Goal: Information Seeking & Learning: Find specific page/section

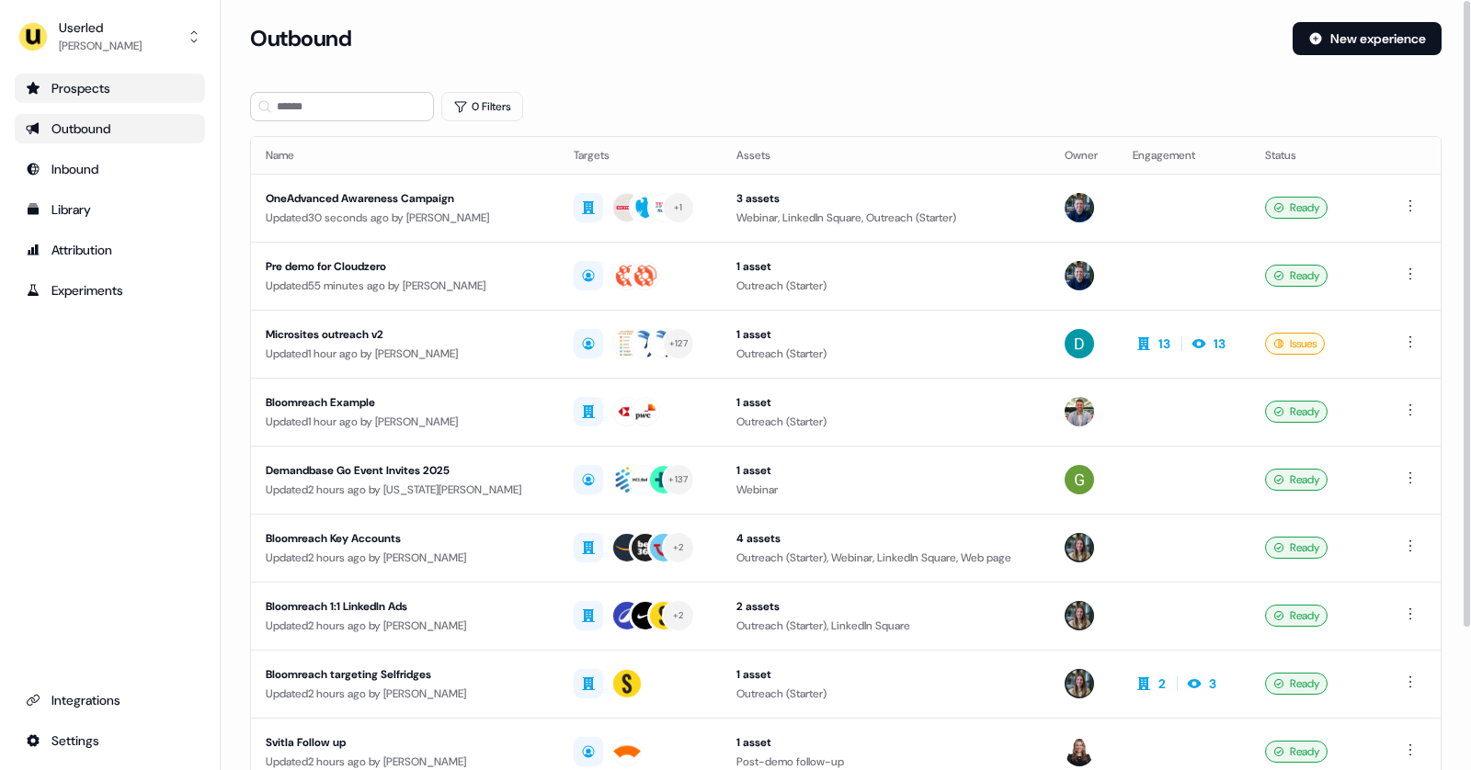
click at [135, 91] on div "Prospects" at bounding box center [110, 88] width 168 height 18
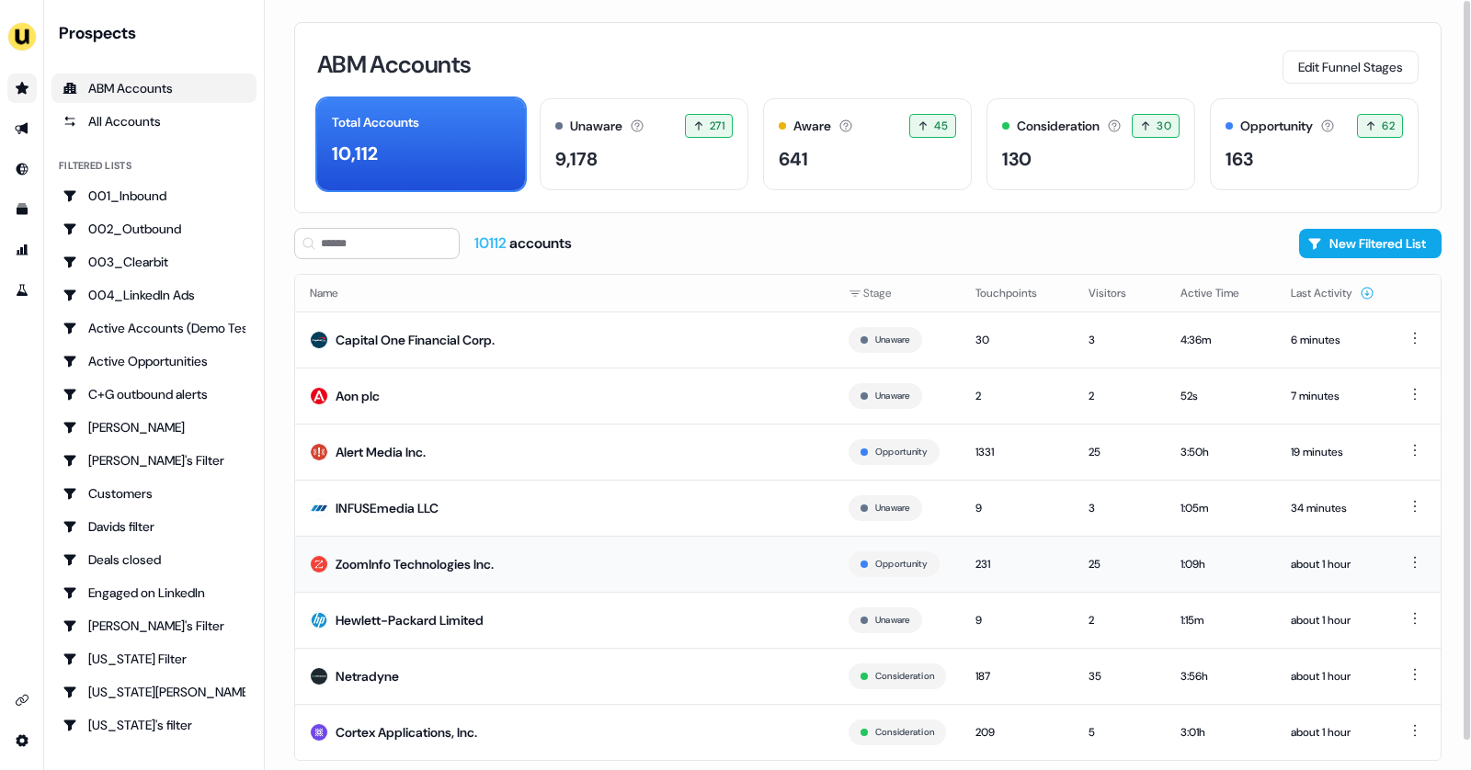
click at [346, 562] on div "ZoomInfo Technologies Inc." at bounding box center [415, 564] width 158 height 18
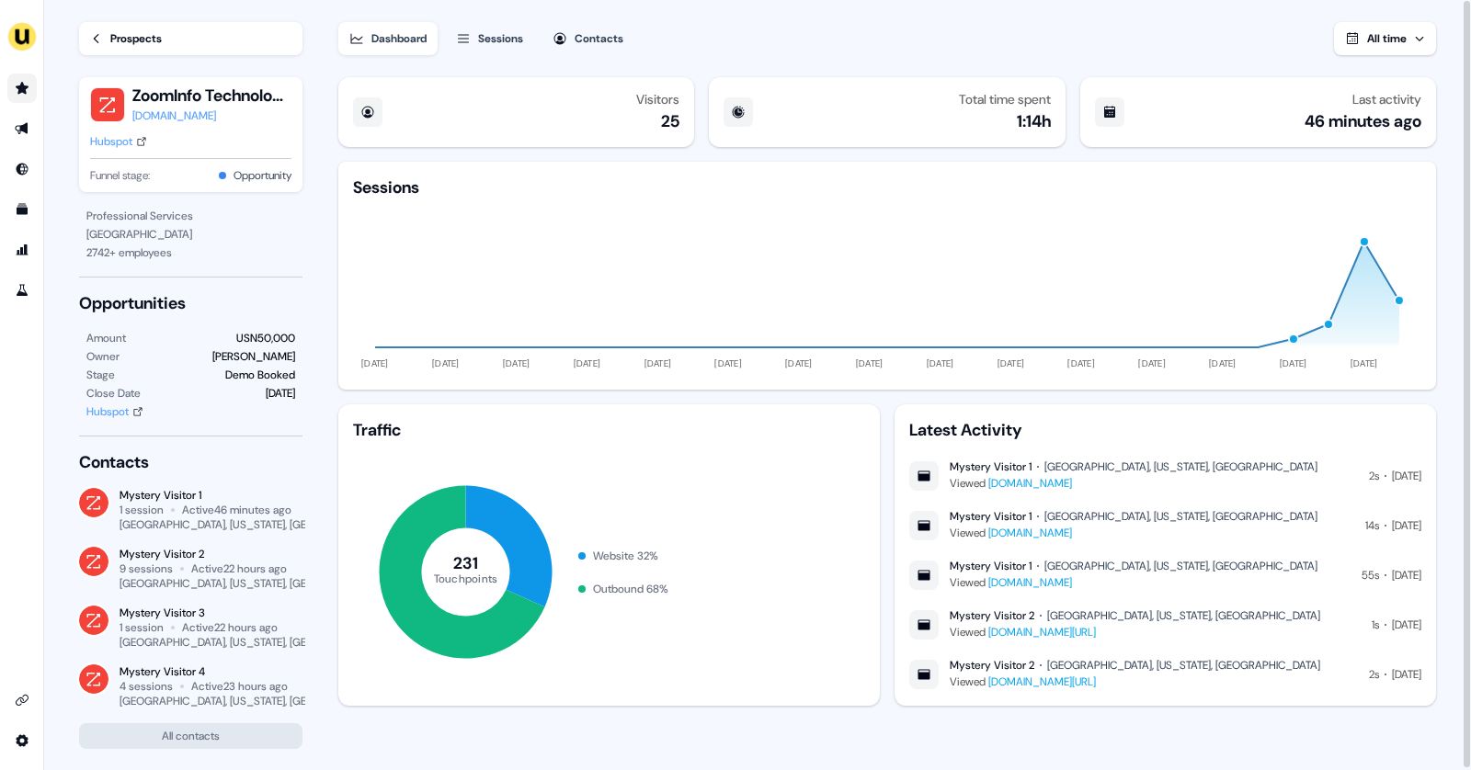
scroll to position [2, 0]
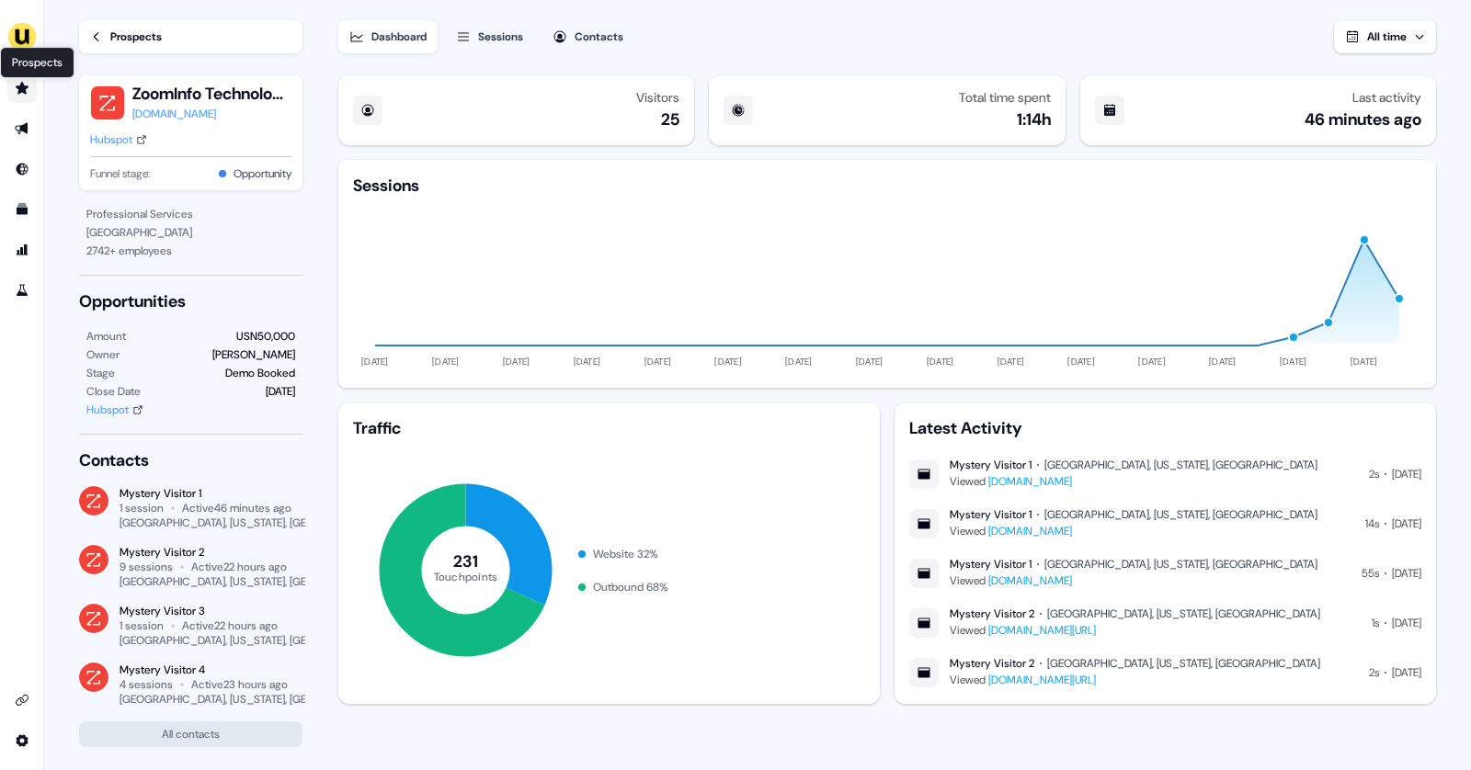
click at [26, 81] on icon "Go to prospects" at bounding box center [22, 88] width 15 height 15
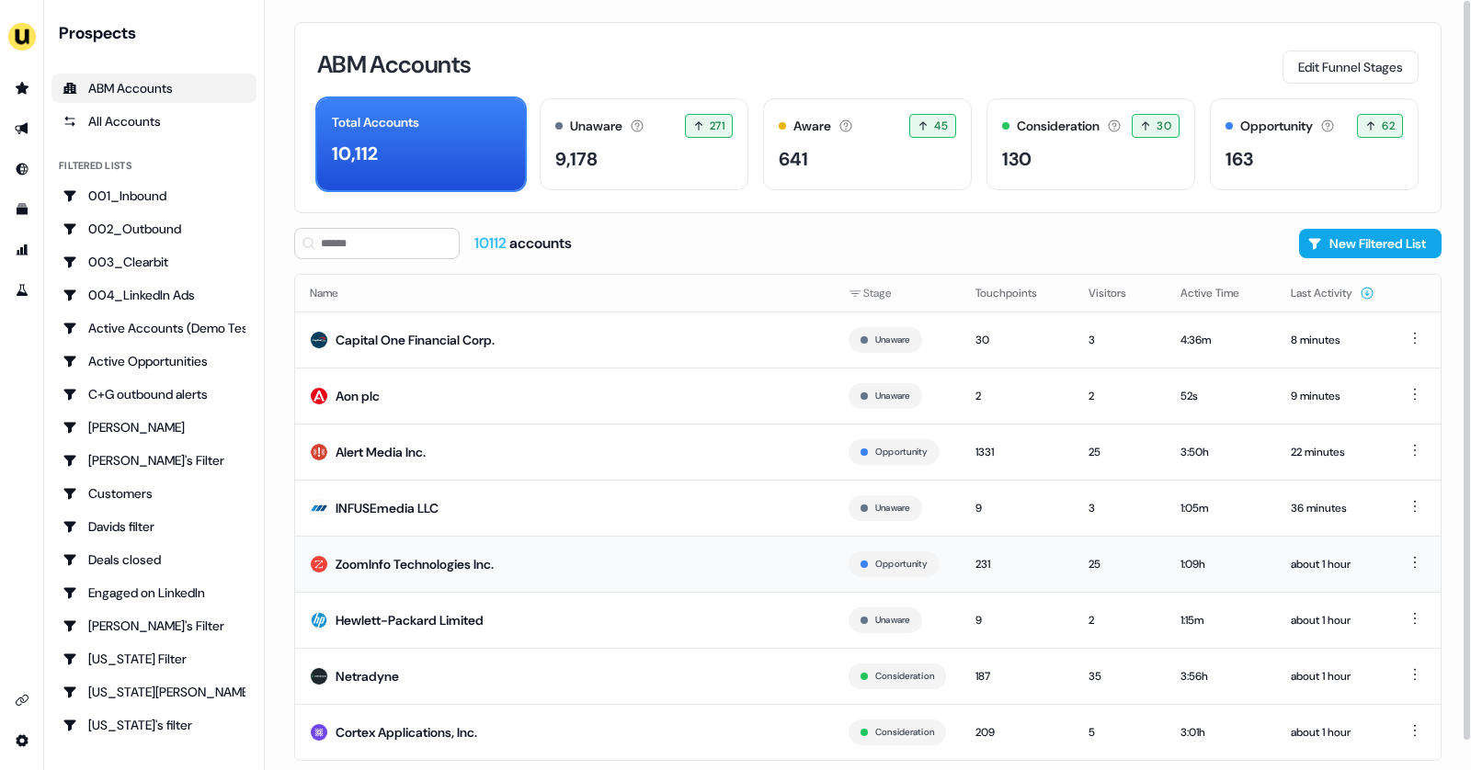
click at [428, 564] on div "ZoomInfo Technologies Inc." at bounding box center [415, 564] width 158 height 18
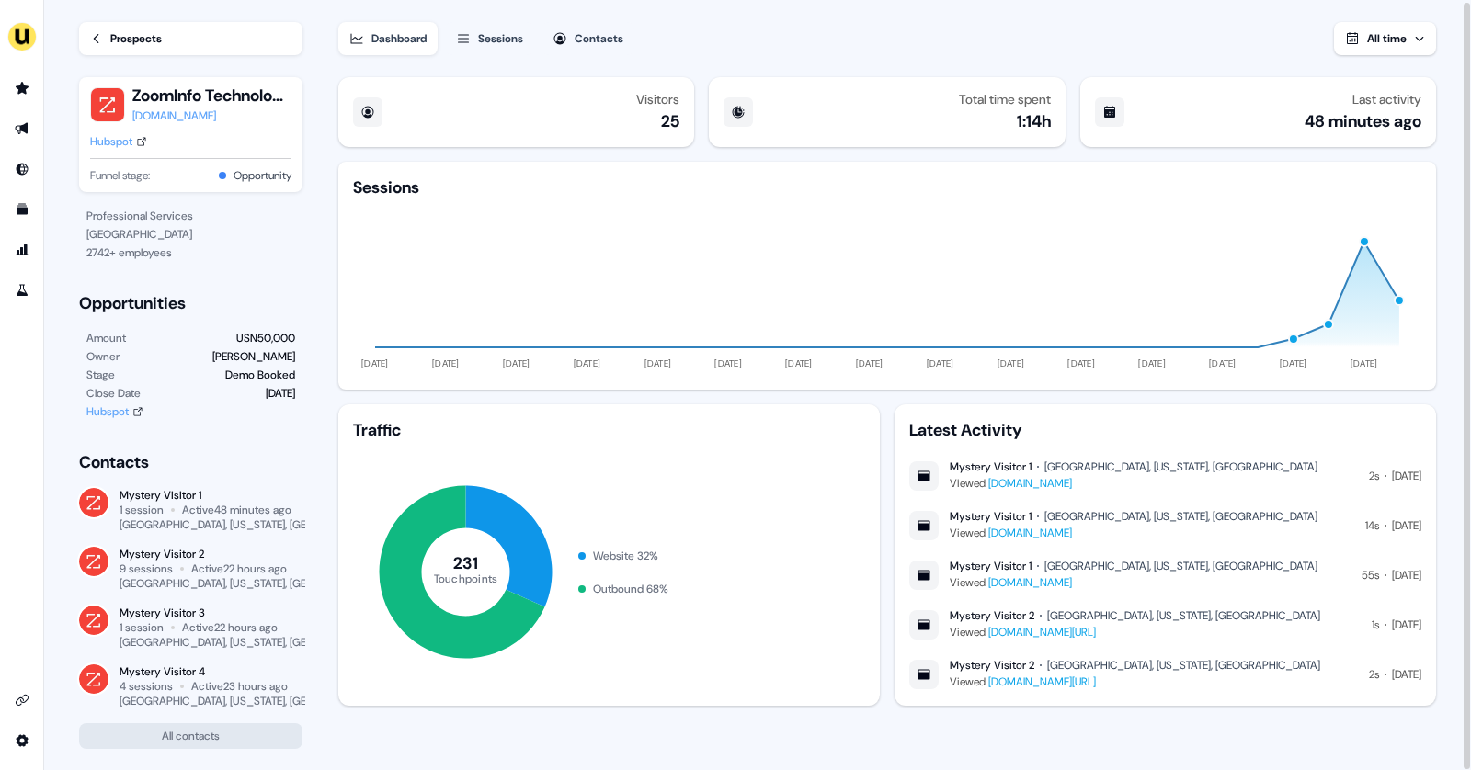
scroll to position [2, 0]
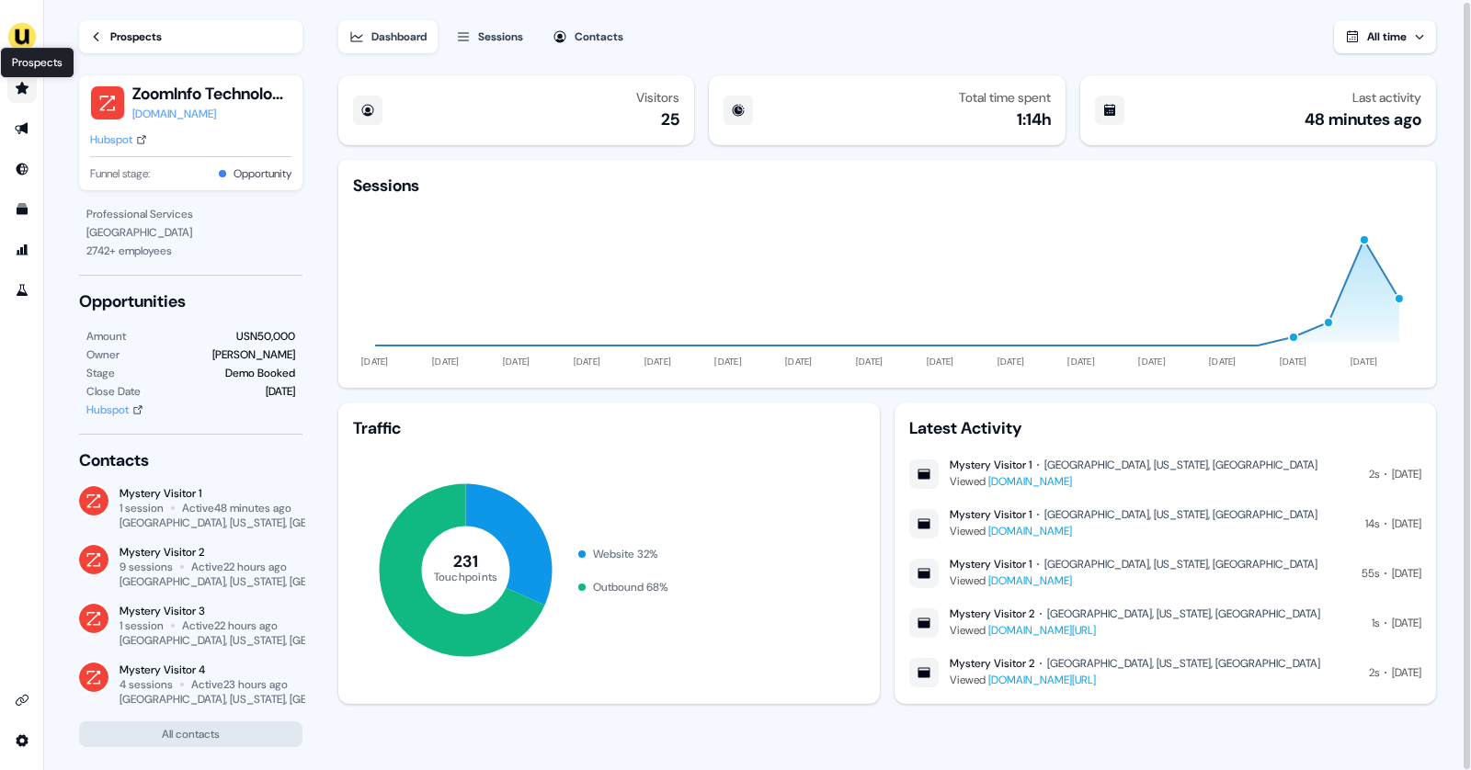
click at [24, 91] on icon "Go to prospects" at bounding box center [22, 88] width 13 height 12
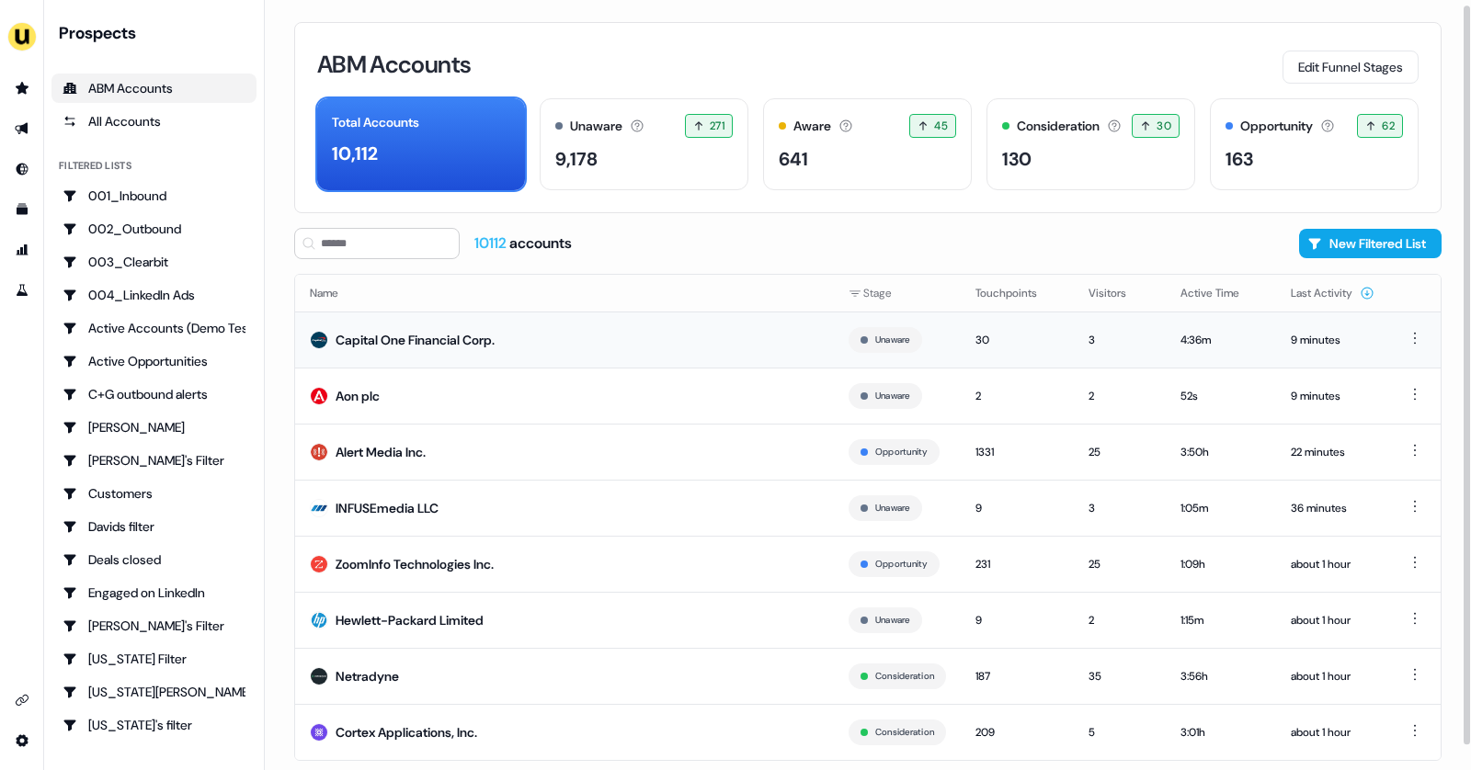
scroll to position [30, 0]
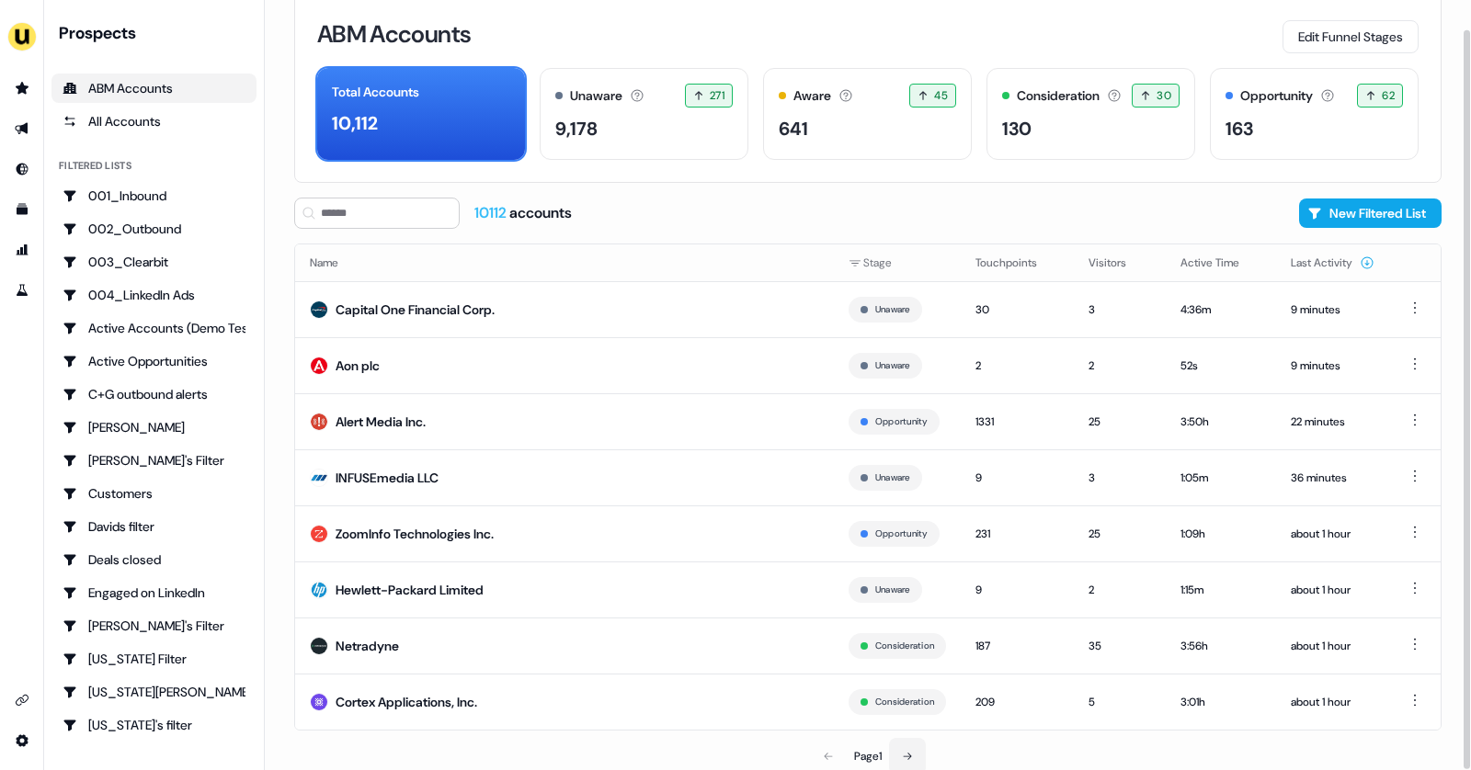
click at [909, 740] on button at bounding box center [907, 756] width 37 height 37
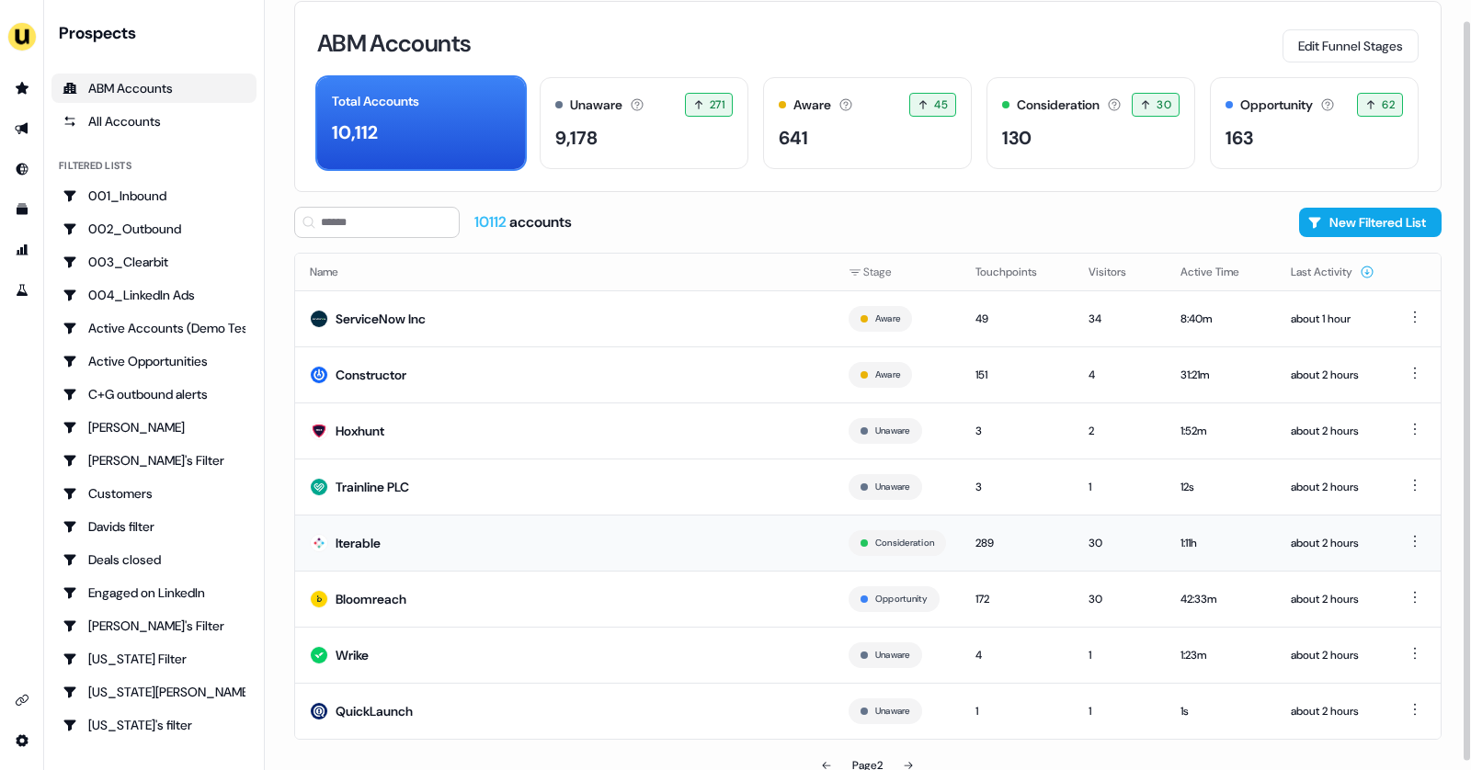
scroll to position [30, 0]
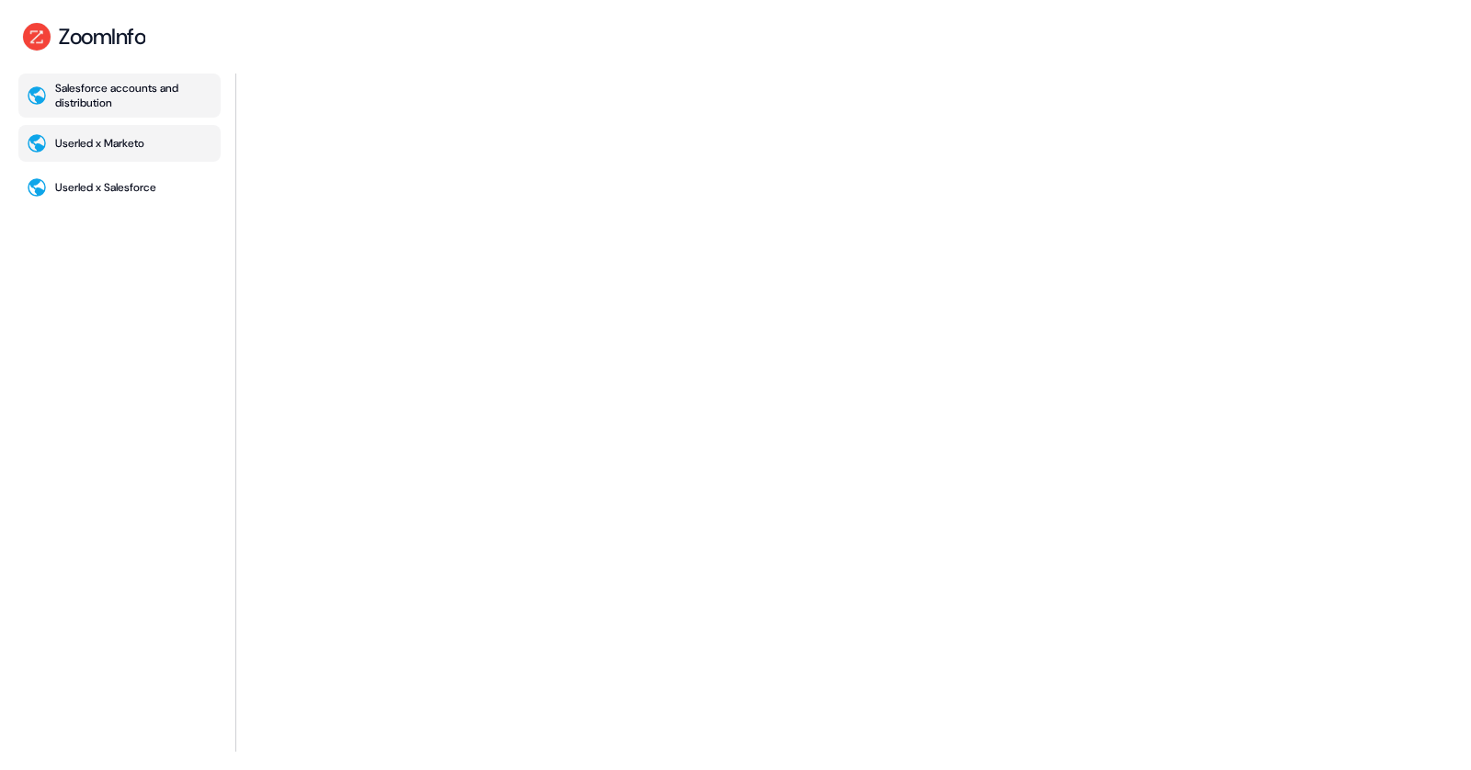
click at [90, 146] on div "Userled x Marketo" at bounding box center [99, 143] width 89 height 15
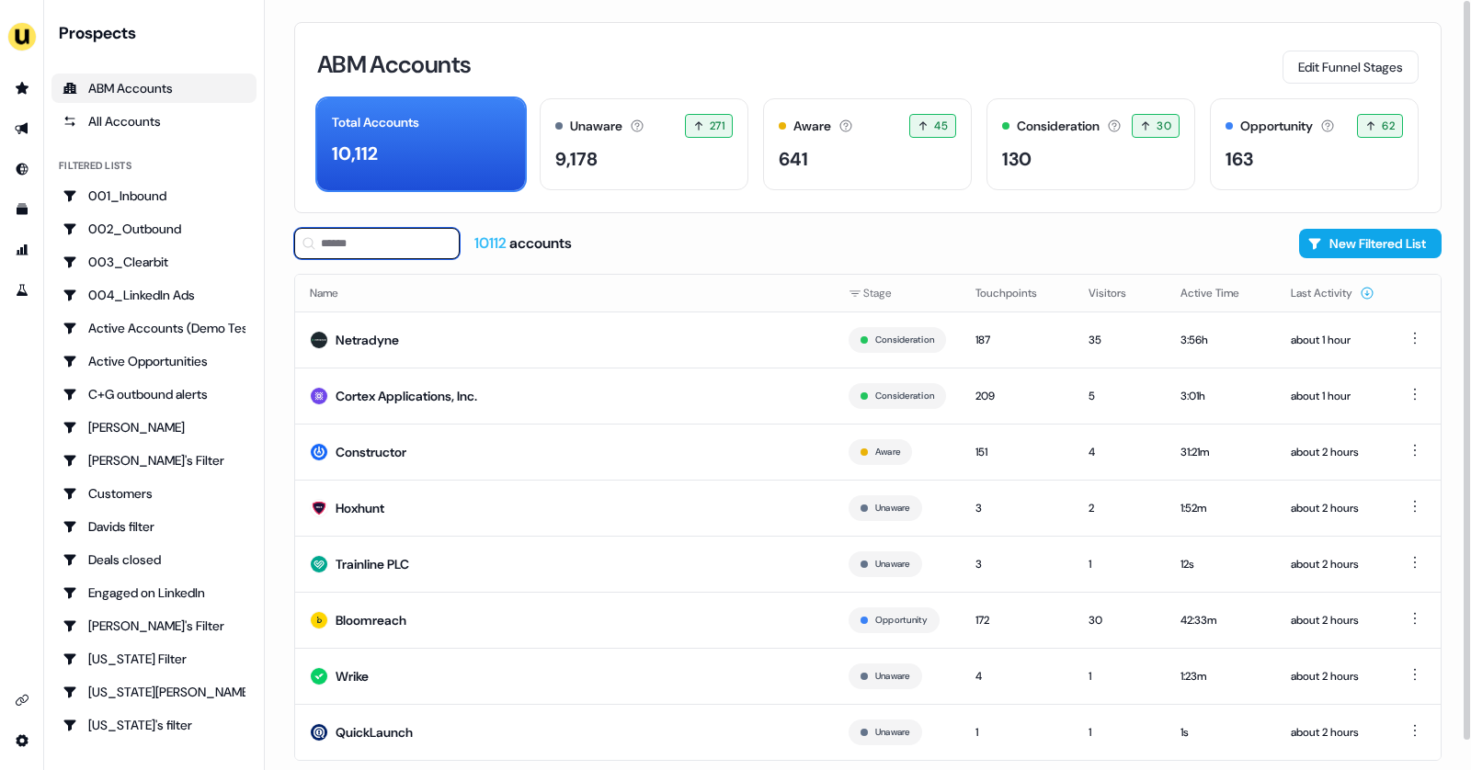
click at [438, 243] on input at bounding box center [376, 243] width 165 height 31
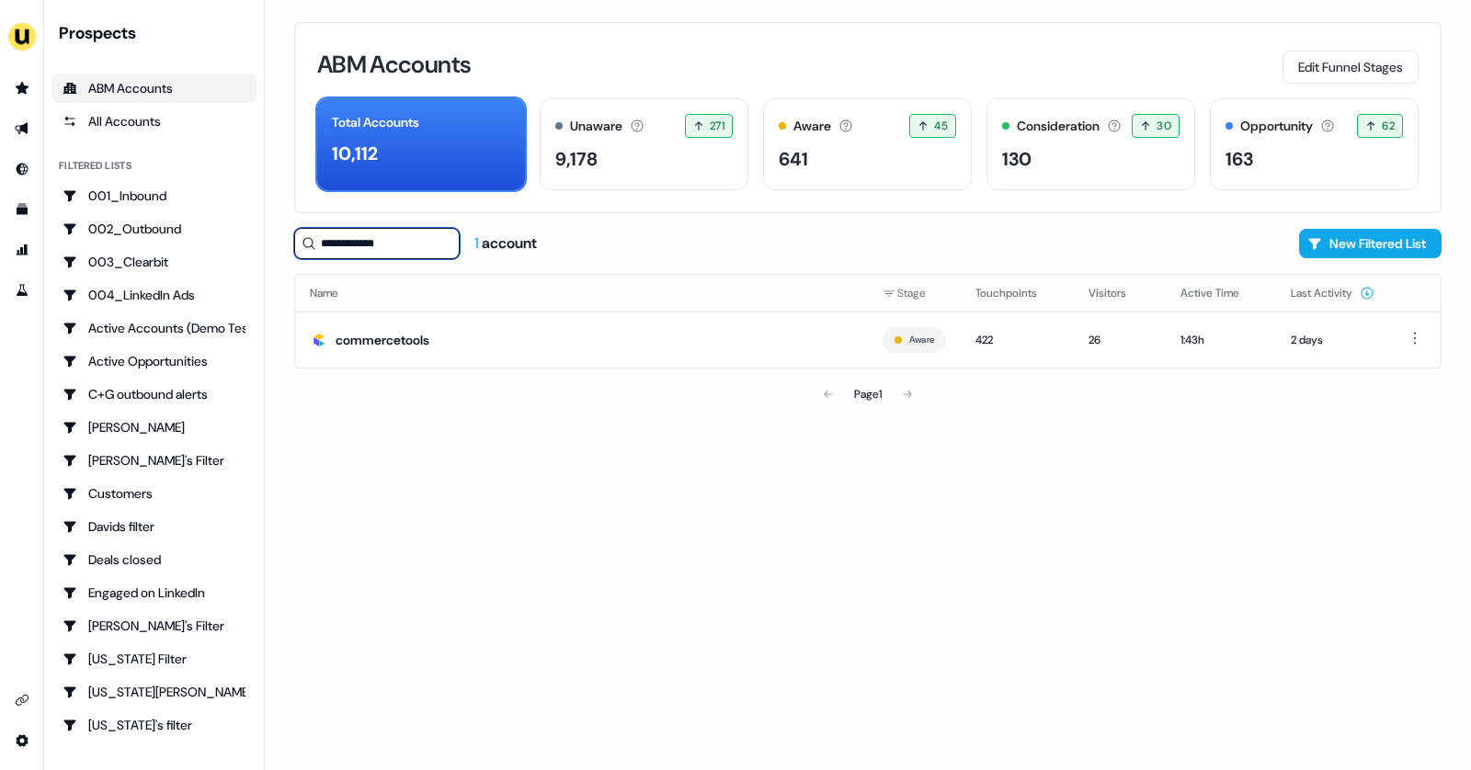
type input "**********"
